Goal: Task Accomplishment & Management: Manage account settings

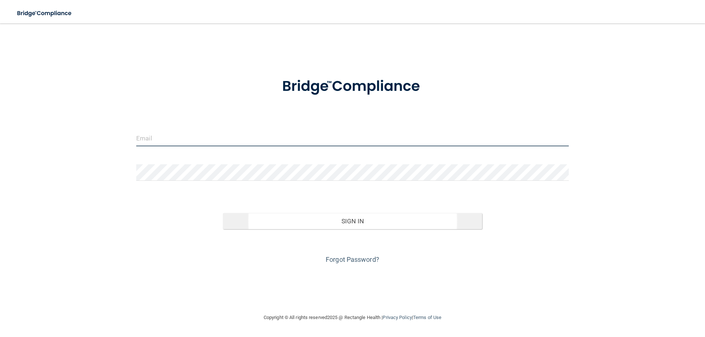
type input "[EMAIL_ADDRESS][DOMAIN_NAME]"
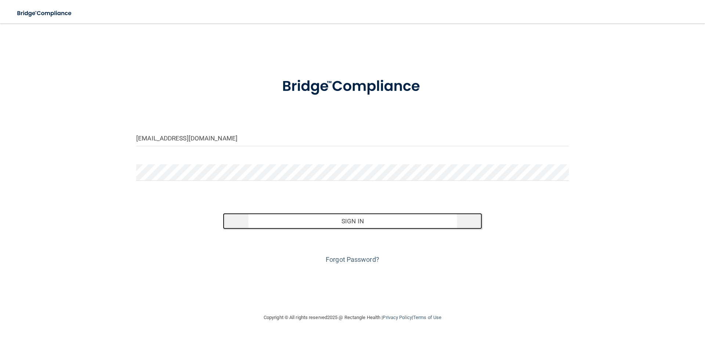
click at [300, 221] on button "Sign In" at bounding box center [353, 221] width 260 height 16
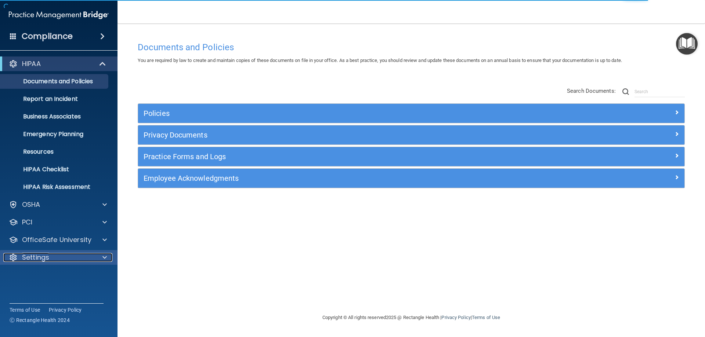
click at [44, 256] on p "Settings" at bounding box center [35, 257] width 27 height 9
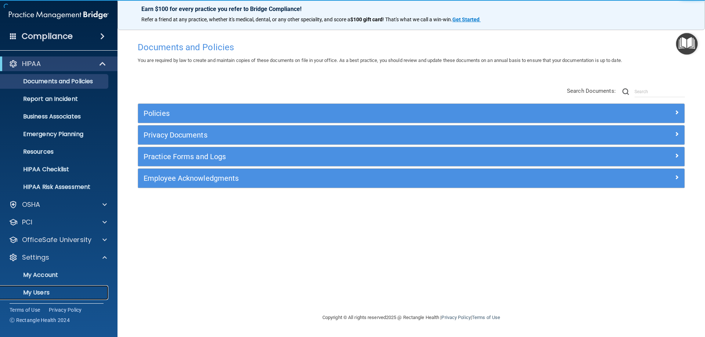
click at [44, 292] on p "My Users" at bounding box center [55, 292] width 100 height 7
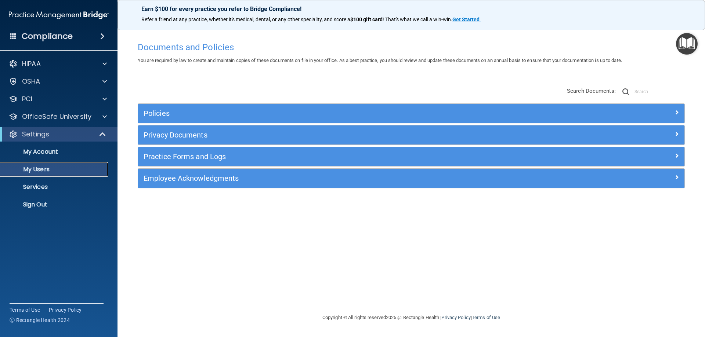
select select "20"
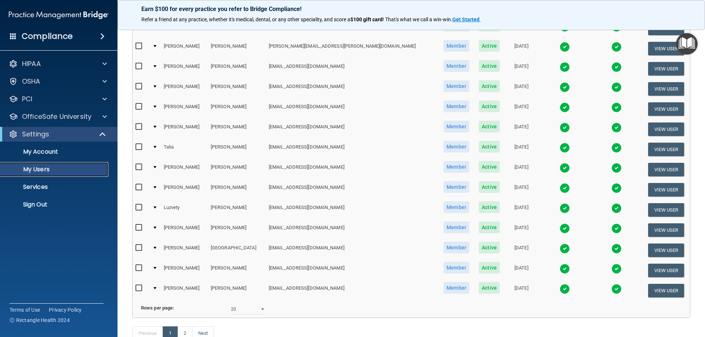
scroll to position [257, 0]
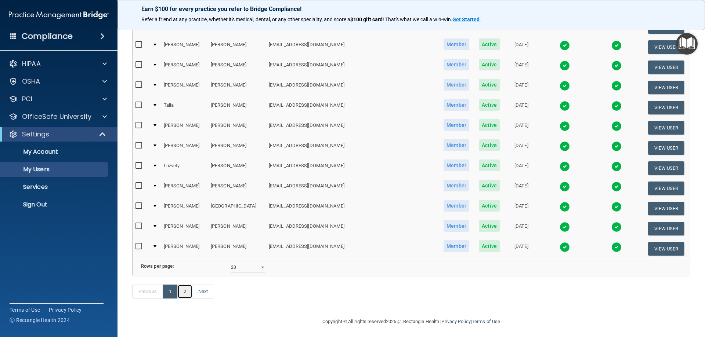
click at [186, 299] on link "2" at bounding box center [184, 292] width 15 height 14
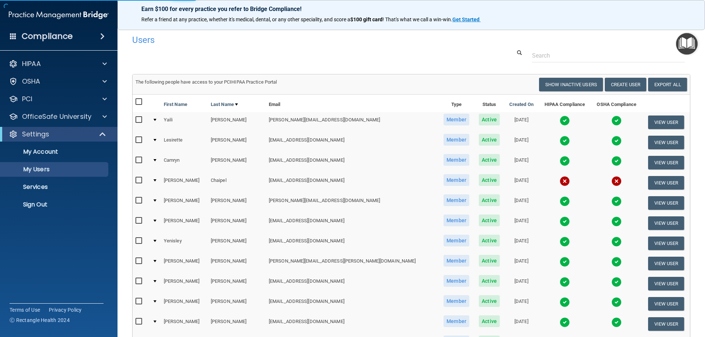
select select "20"
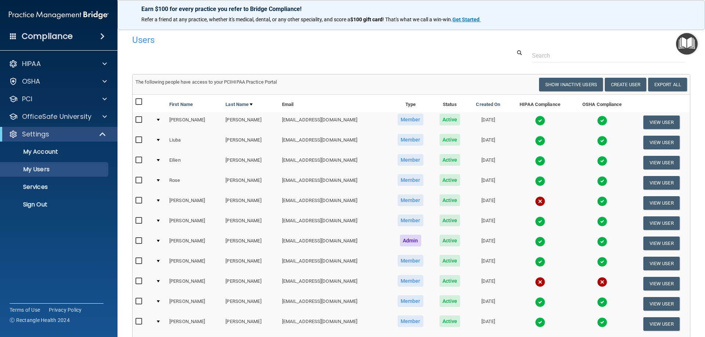
click at [535, 202] on img at bounding box center [540, 201] width 10 height 10
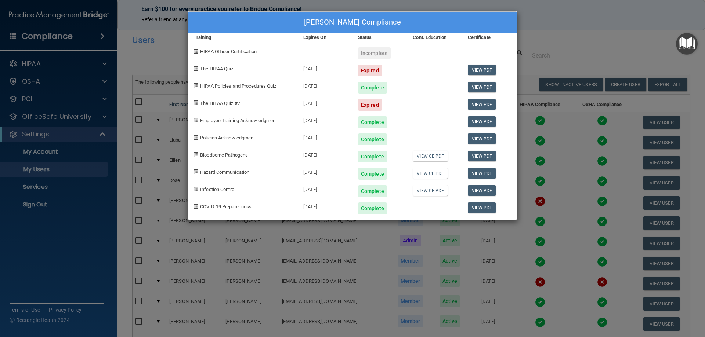
click at [565, 54] on div "[PERSON_NAME] Compliance Training Expires On Status Cont. Education Certificate…" at bounding box center [352, 168] width 705 height 337
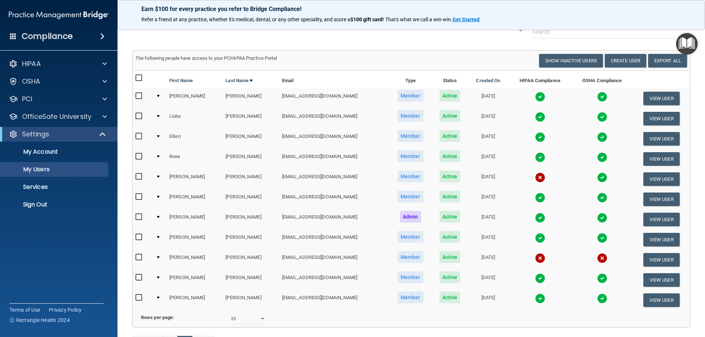
scroll to position [37, 0]
